Goal: Task Accomplishment & Management: Manage account settings

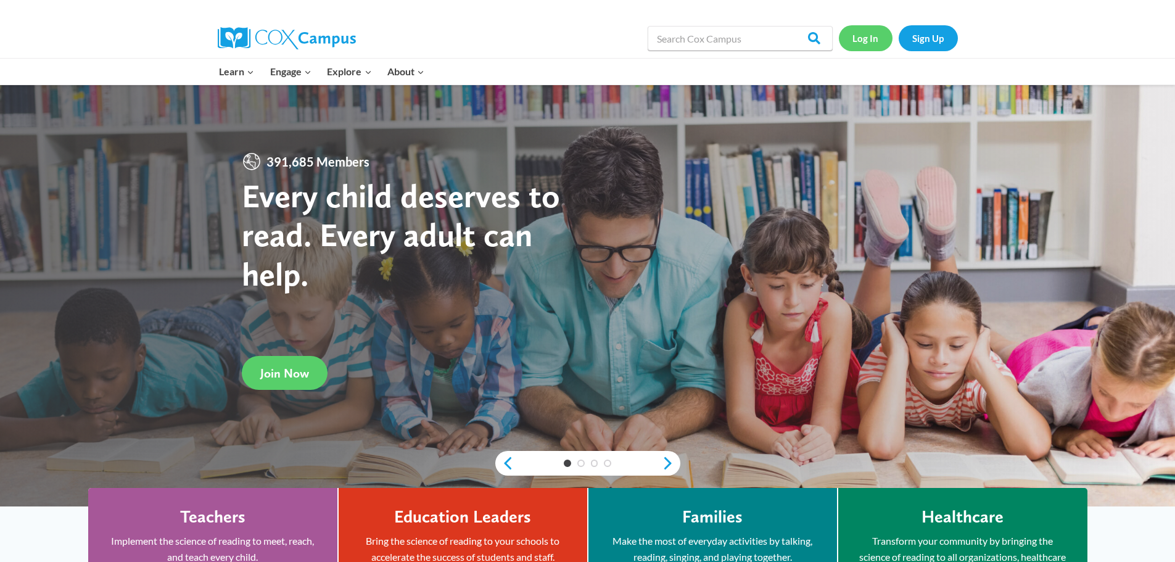
click at [868, 35] on link "Log In" at bounding box center [866, 37] width 54 height 25
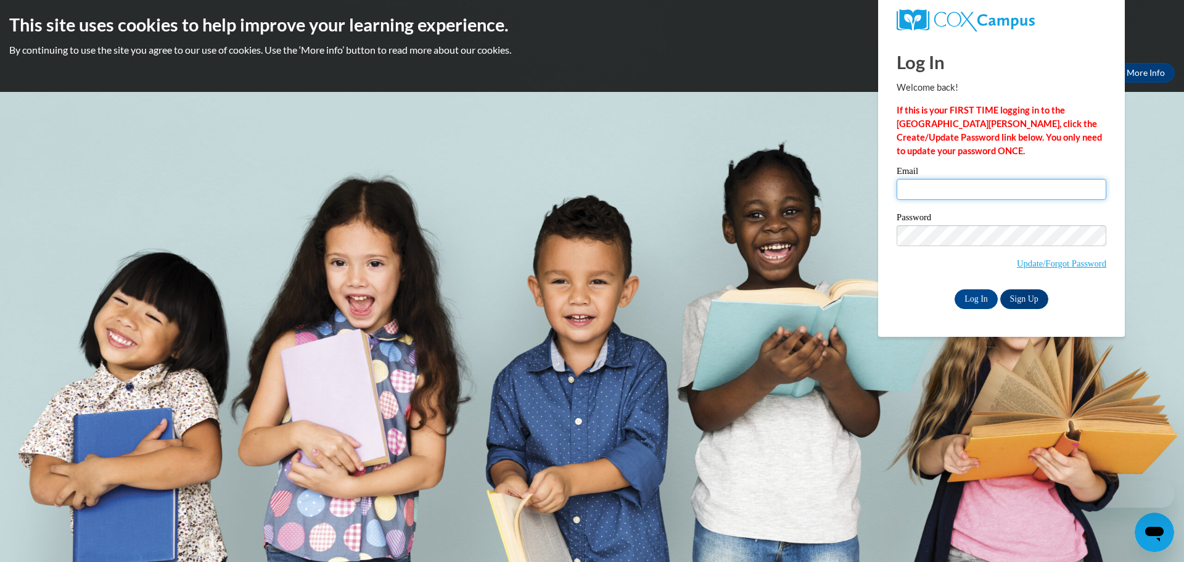
click at [976, 199] on input "Email" at bounding box center [1002, 189] width 210 height 21
type input "alyssa.nghiem@slingerschools.org"
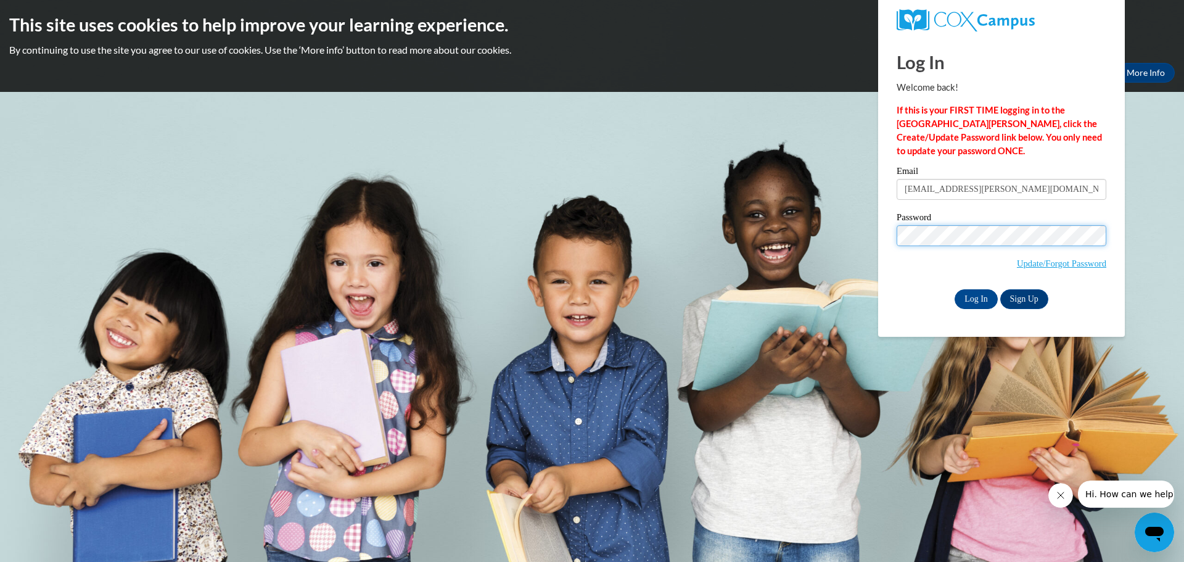
click at [883, 234] on div "Log In Welcome back! If this is your FIRST TIME logging in to the NEW Cox Campu…" at bounding box center [1001, 187] width 265 height 300
click at [898, 269] on span "Update/Forgot Password" at bounding box center [1002, 250] width 210 height 51
click at [967, 294] on input "Log In" at bounding box center [976, 299] width 43 height 20
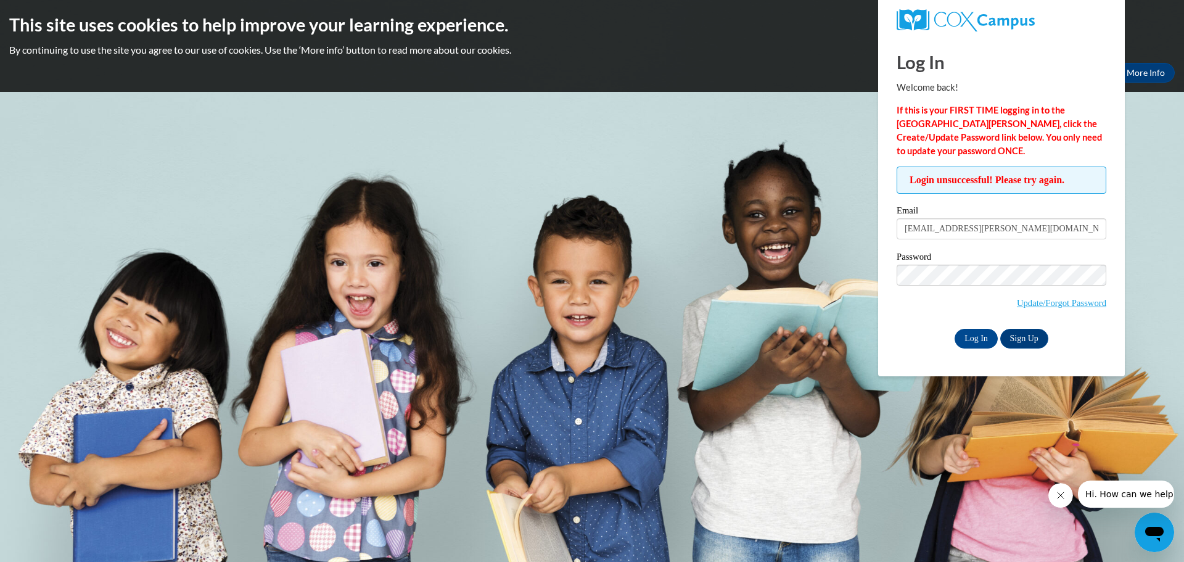
click at [906, 345] on div "Log In Sign Up" at bounding box center [1002, 339] width 210 height 20
click at [976, 342] on input "Log In" at bounding box center [976, 339] width 43 height 20
click at [1060, 305] on link "Update/Forgot Password" at bounding box center [1061, 303] width 89 height 10
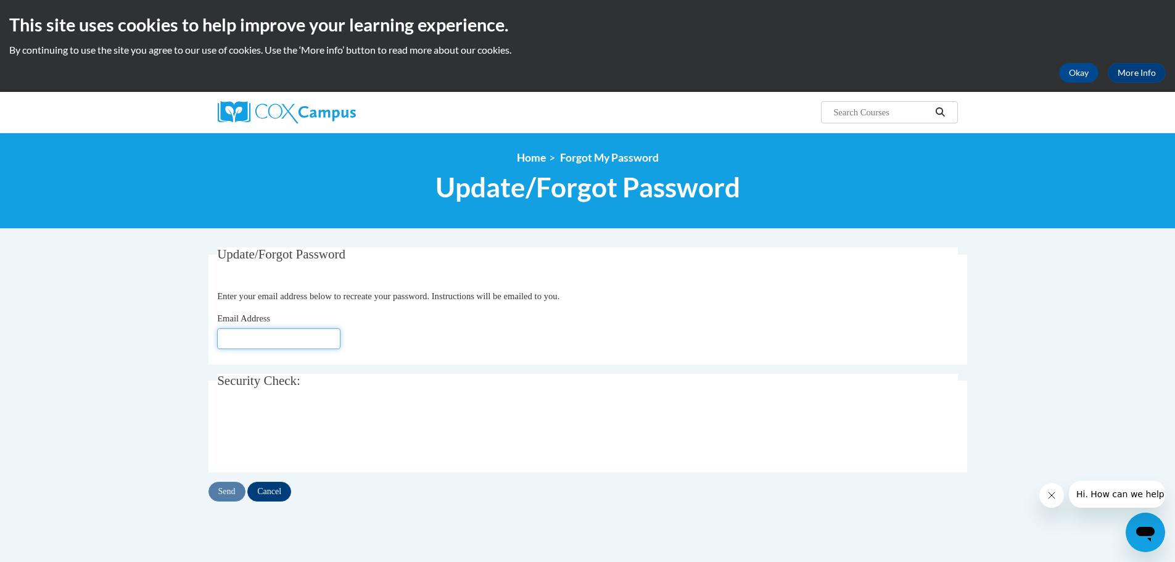
click at [254, 339] on input "Email Address" at bounding box center [278, 338] width 123 height 21
type input "[EMAIL_ADDRESS][PERSON_NAME][DOMAIN_NAME]"
click at [236, 490] on input "Send" at bounding box center [226, 492] width 37 height 20
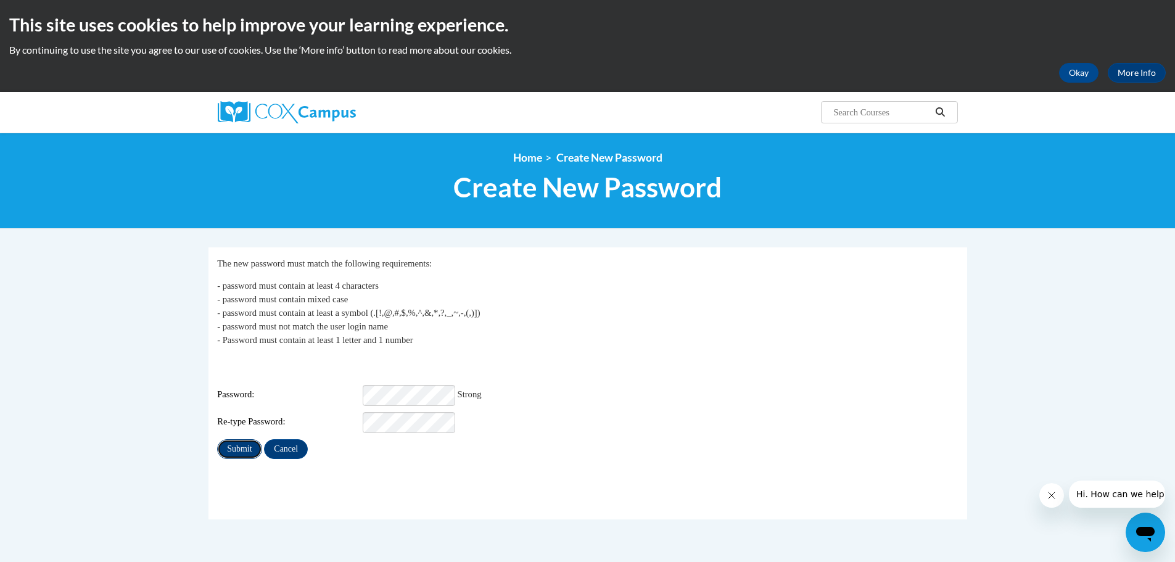
click at [247, 439] on input "Submit" at bounding box center [239, 449] width 44 height 20
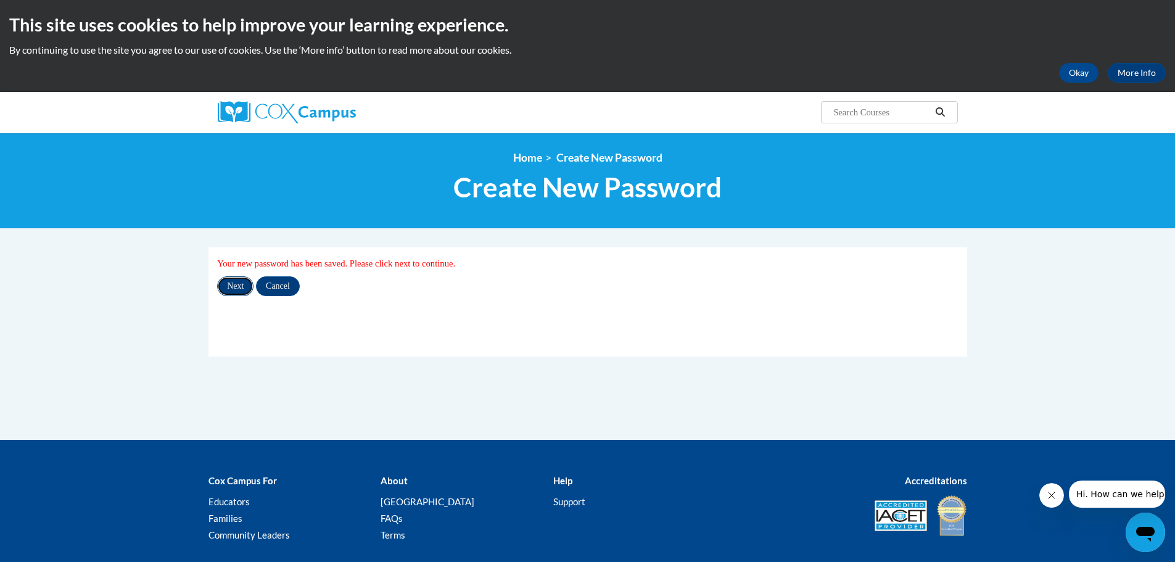
click at [233, 291] on input "Next" at bounding box center [235, 286] width 36 height 20
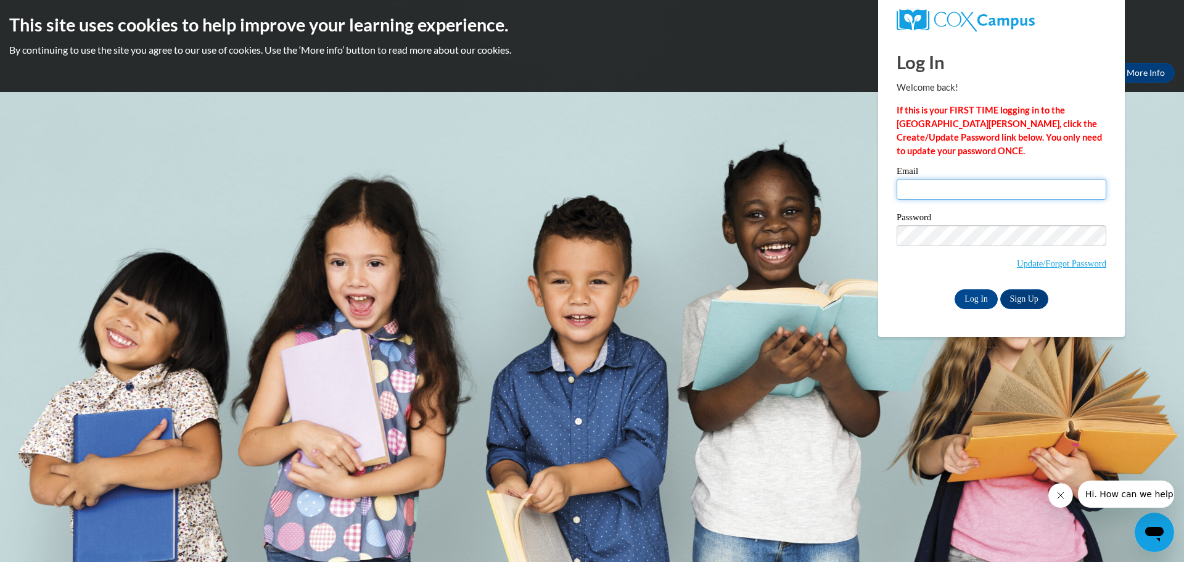
click at [999, 192] on input "Email" at bounding box center [1002, 189] width 210 height 21
type input "[EMAIL_ADDRESS][PERSON_NAME][DOMAIN_NAME]"
drag, startPoint x: 902, startPoint y: 287, endPoint x: 910, endPoint y: 287, distance: 8.0
click at [902, 287] on div "Email alyssa.nghiem@slingerschools.org Password Update/Forgot Password Log In S…" at bounding box center [1002, 238] width 210 height 142
click at [975, 298] on input "Log In" at bounding box center [976, 299] width 43 height 20
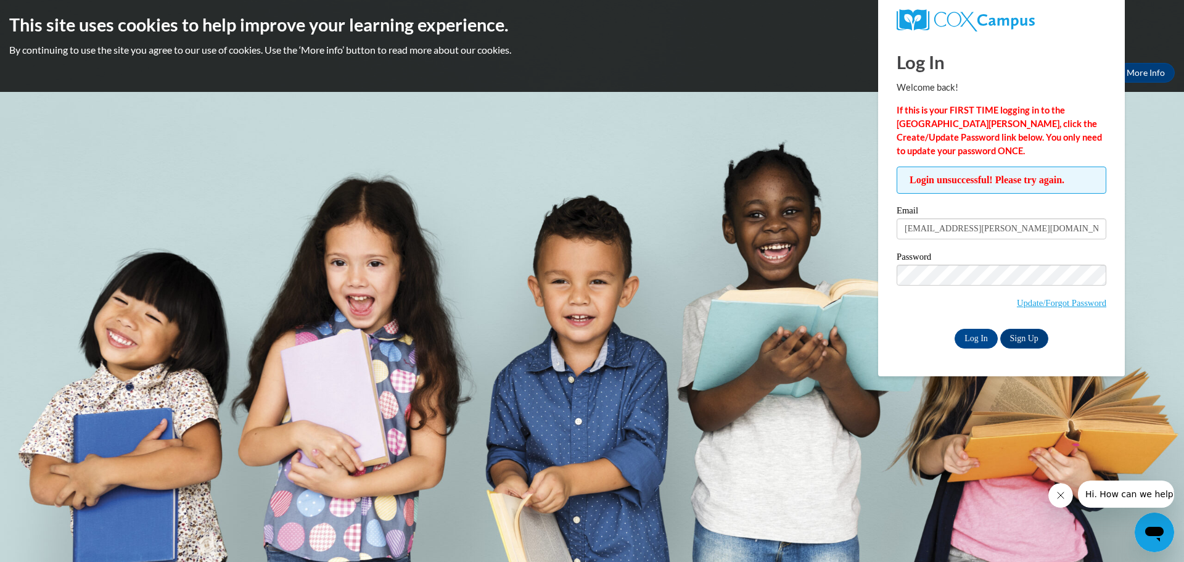
click at [826, 124] on body "This site uses cookies to help improve your learning experience. By continuing …" at bounding box center [592, 281] width 1184 height 562
click at [1055, 497] on icon "Close message from company" at bounding box center [1060, 495] width 10 height 10
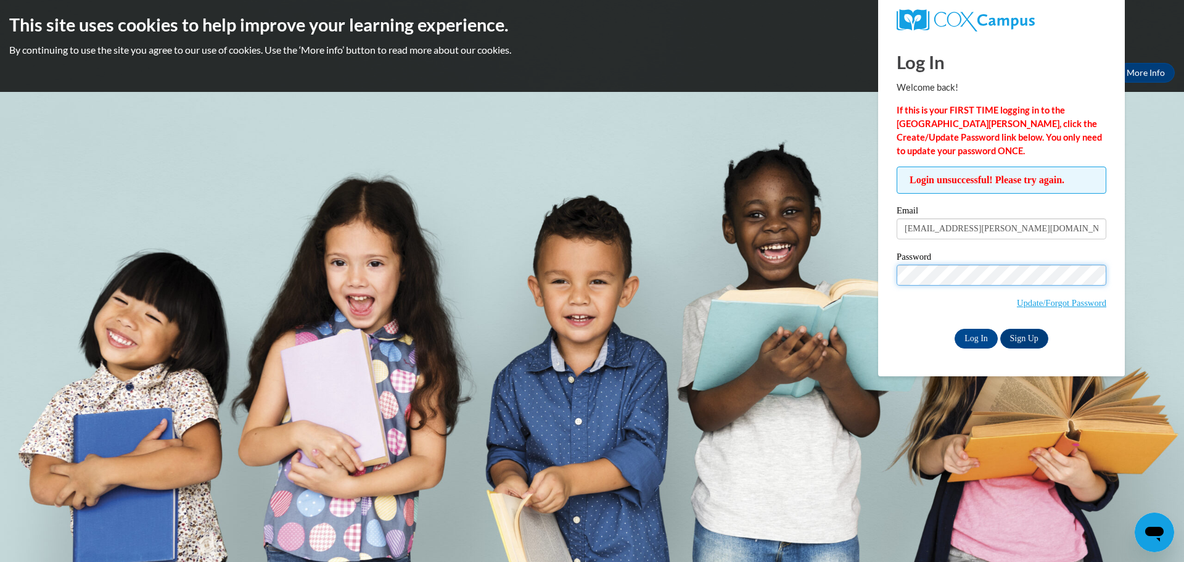
click at [955, 329] on input "Log In" at bounding box center [976, 339] width 43 height 20
click at [1139, 78] on link "More Info" at bounding box center [1146, 73] width 58 height 20
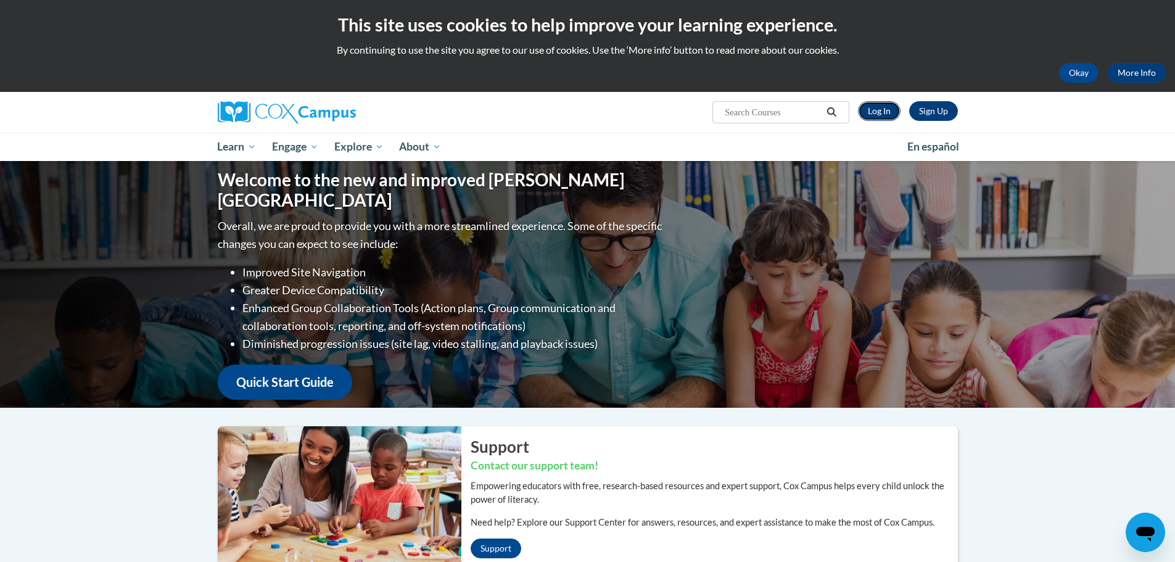
click at [874, 103] on link "Log In" at bounding box center [879, 111] width 43 height 20
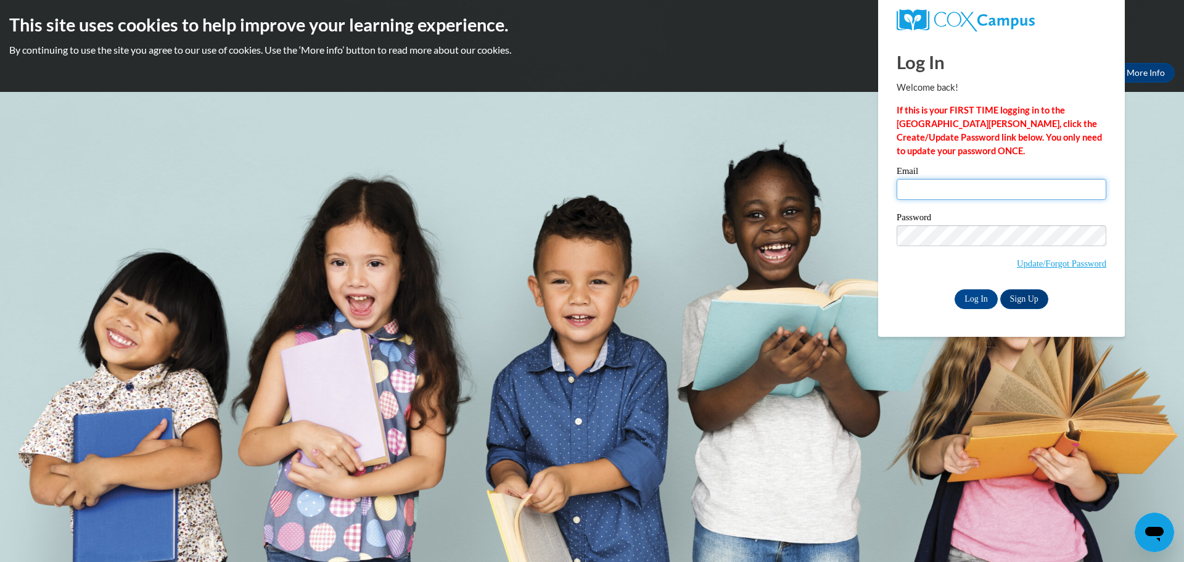
click at [944, 181] on input "Email" at bounding box center [1002, 189] width 210 height 21
type input "[EMAIL_ADDRESS][PERSON_NAME][DOMAIN_NAME]"
click at [906, 284] on div "Password Update/Forgot Password" at bounding box center [1002, 249] width 210 height 73
click at [963, 299] on input "Log In" at bounding box center [976, 299] width 43 height 20
